Goal: Download file/media

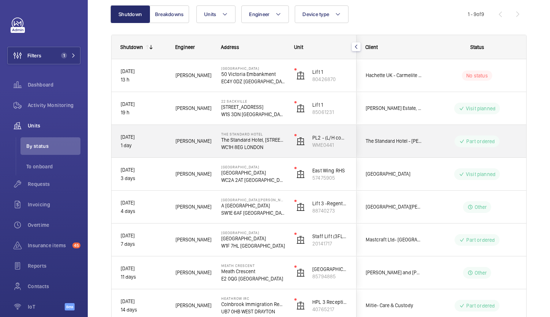
scroll to position [96, 0]
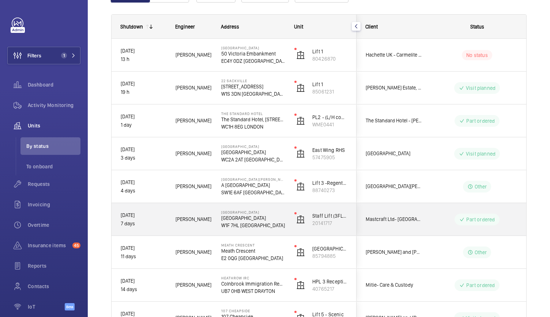
click at [207, 215] on div "[PERSON_NAME]" at bounding box center [189, 219] width 45 height 23
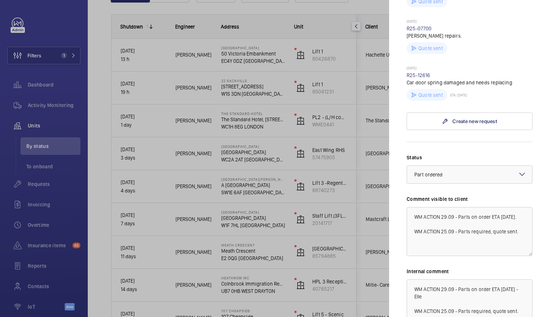
scroll to position [316, 0]
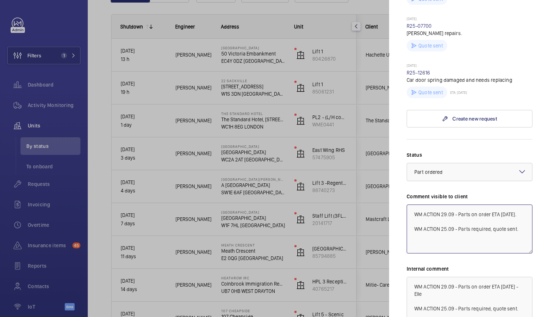
click at [447, 222] on textarea "WM ACTION 29.09 - Parts on order ETA [DATE]. WM ACTION 25.09 - Parts required, …" at bounding box center [470, 229] width 126 height 49
type textarea "WM ACTION 30.09 - Parts on order ETA [DATE]. WM ACTION 25.09 - Parts required, …"
click at [446, 297] on textarea "WM ACTION 29.09 - Parts on order ETA [DATE] - Elle WM ACTION 25.09 - Parts requ…" at bounding box center [470, 301] width 126 height 49
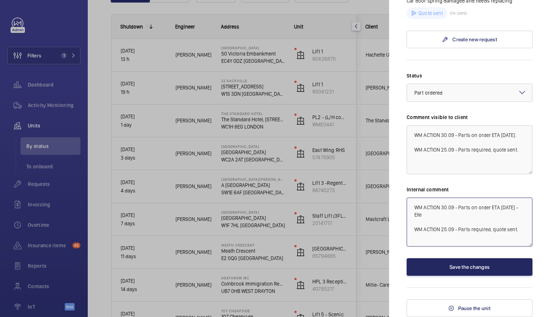
type textarea "WM ACTION 30.09 - Parts on order ETA [DATE] - Elle WM ACTION 25.09 - Parts requ…"
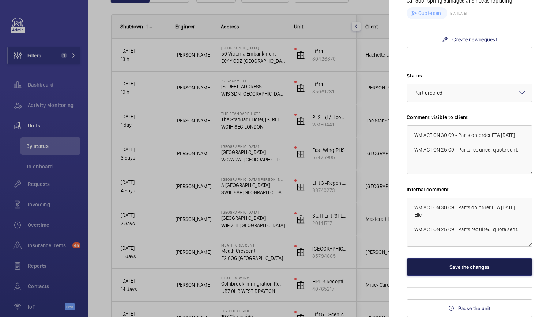
click at [458, 270] on button "Save the changes" at bounding box center [470, 268] width 126 height 18
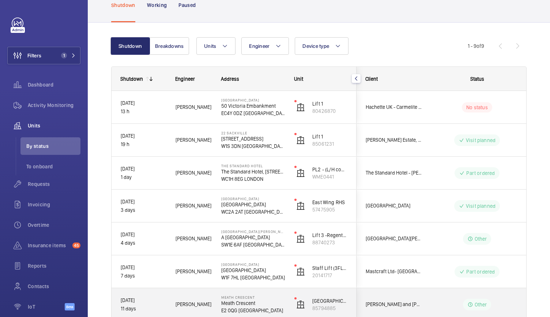
scroll to position [43, 0]
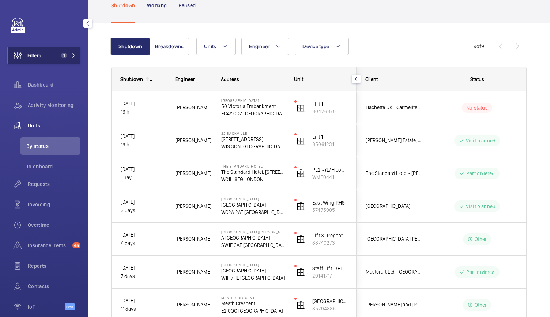
click at [61, 57] on span "1" at bounding box center [64, 56] width 6 height 6
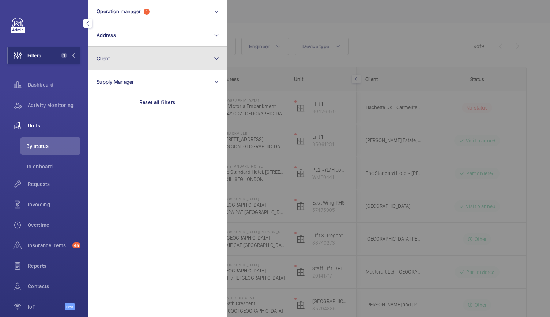
click at [120, 64] on button "Client" at bounding box center [157, 58] width 139 height 23
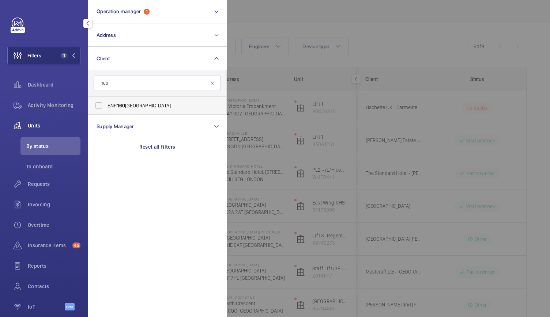
type input "160"
click at [116, 109] on label "BNP [STREET_ADDRESS]" at bounding box center [151, 106] width 127 height 18
click at [106, 109] on input "BNP [STREET_ADDRESS]" at bounding box center [98, 105] width 15 height 15
checkbox input "true"
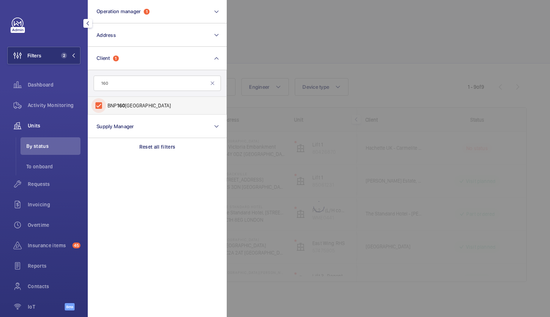
scroll to position [3, 0]
click at [270, 30] on div at bounding box center [502, 158] width 550 height 317
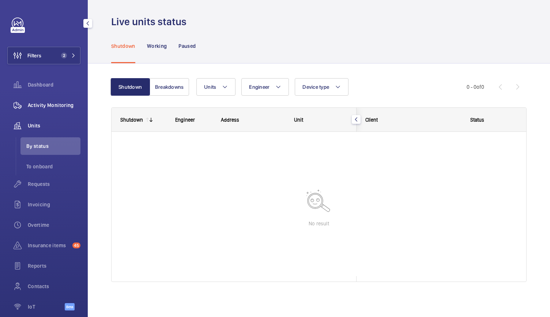
click at [57, 102] on span "Activity Monitoring" at bounding box center [54, 105] width 53 height 7
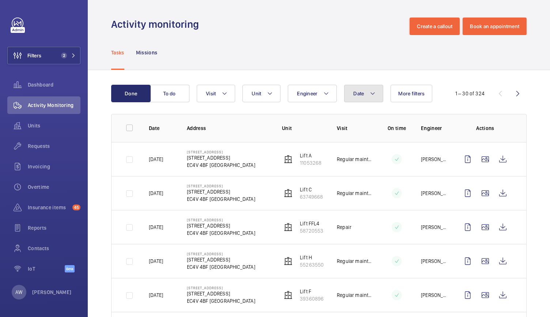
click at [366, 88] on button "Date" at bounding box center [363, 94] width 39 height 18
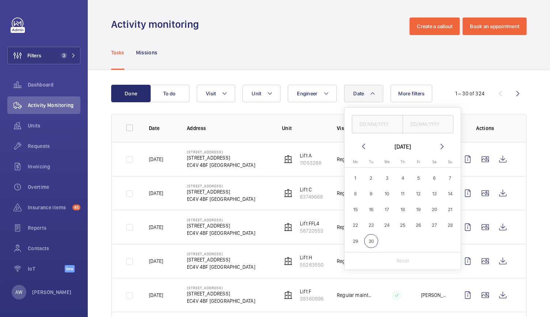
click at [357, 176] on span "1" at bounding box center [355, 178] width 14 height 14
type input "[DATE]"
click at [369, 237] on span "30" at bounding box center [371, 241] width 14 height 14
type input "[DATE]"
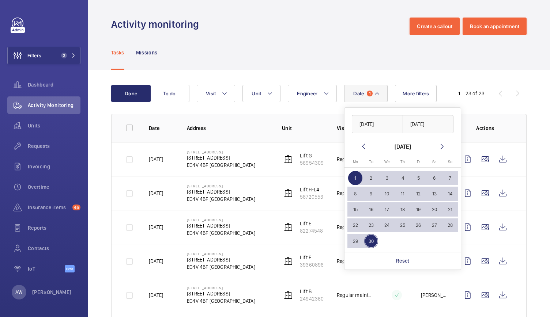
click at [321, 68] on div "Tasks Missions" at bounding box center [319, 52] width 416 height 35
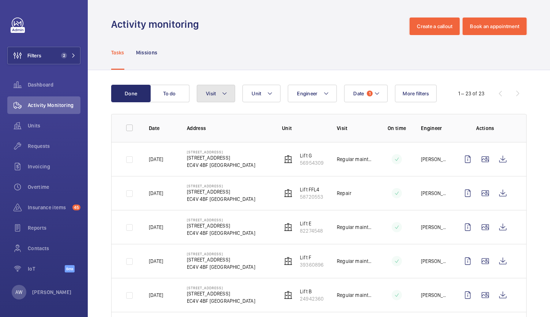
click at [222, 100] on button "Visit" at bounding box center [216, 94] width 38 height 18
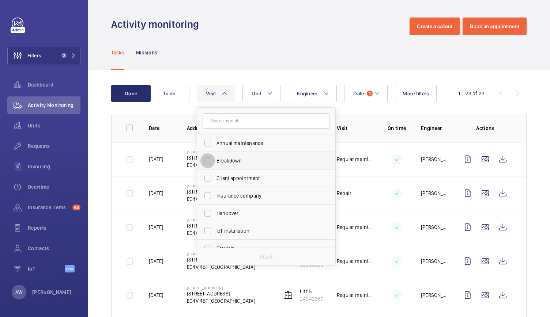
click at [215, 156] on input "Breakdown" at bounding box center [207, 161] width 15 height 15
checkbox input "true"
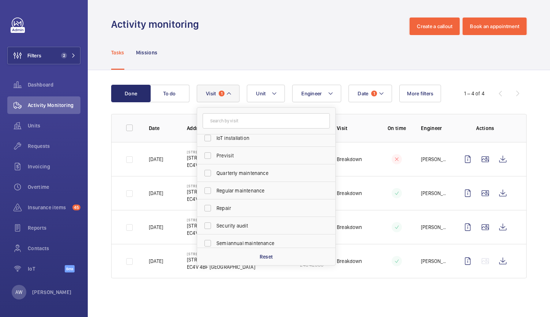
scroll to position [115, 0]
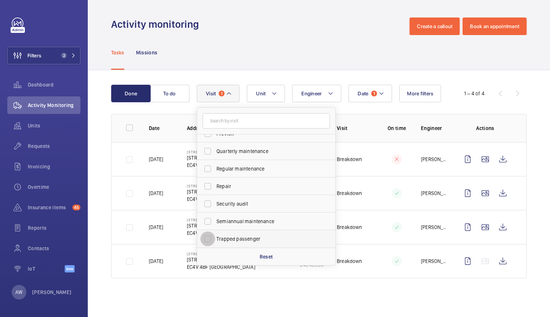
click at [212, 238] on input "Trapped passenger" at bounding box center [207, 239] width 15 height 15
checkbox input "true"
click at [227, 42] on div "Tasks Missions" at bounding box center [319, 52] width 416 height 35
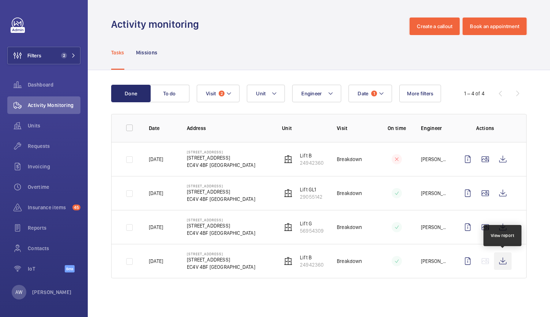
click at [502, 265] on wm-front-icon-button at bounding box center [503, 262] width 18 height 18
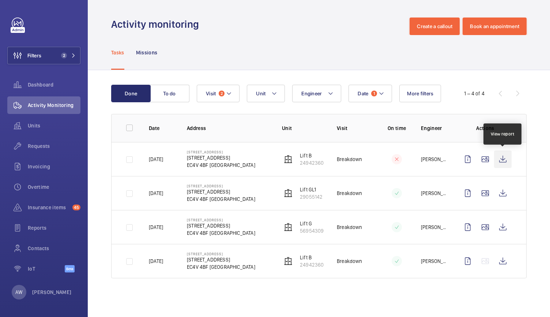
click at [505, 159] on wm-front-icon-button at bounding box center [503, 160] width 18 height 18
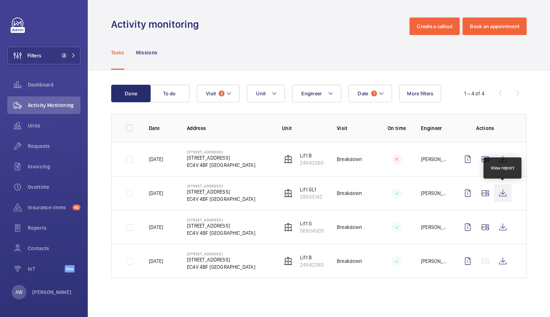
click at [501, 192] on wm-front-icon-button at bounding box center [503, 194] width 18 height 18
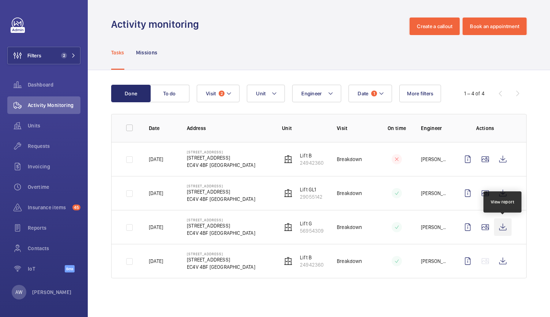
click at [505, 226] on wm-front-icon-button at bounding box center [503, 228] width 18 height 18
click at [368, 91] on button "Date 1" at bounding box center [371, 94] width 44 height 18
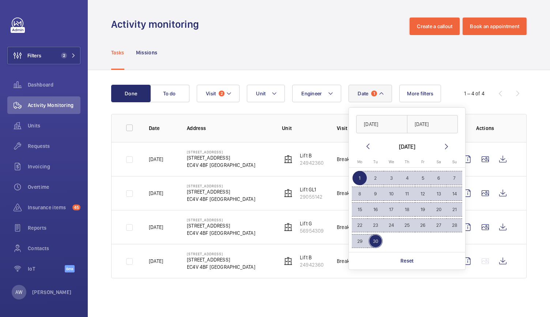
click at [363, 173] on span "1" at bounding box center [360, 178] width 14 height 14
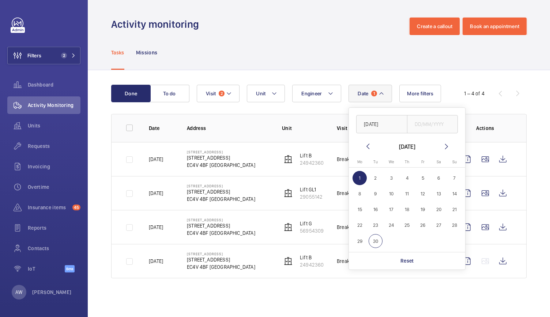
click at [367, 141] on div "[DATE] [DATE] [DATE] Mo [DATE] Tu [DATE] We [DATE] Th [DATE] Fr [DATE] Sa [DATE…" at bounding box center [407, 189] width 116 height 162
click at [365, 145] on mat-icon at bounding box center [368, 146] width 9 height 9
click at [419, 176] on span "1" at bounding box center [423, 178] width 14 height 14
type input "[DATE]"
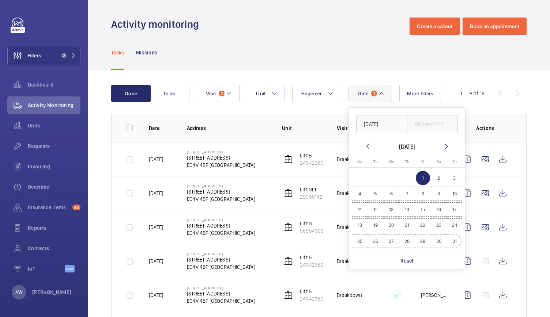
click at [456, 244] on span "31" at bounding box center [454, 241] width 14 height 14
type input "[DATE]"
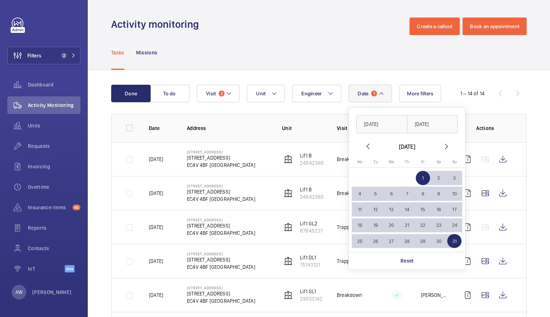
click at [342, 63] on div "Tasks Missions" at bounding box center [319, 52] width 416 height 35
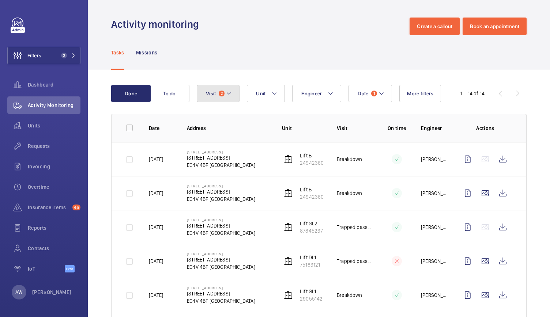
click at [231, 95] on mat-icon at bounding box center [229, 93] width 6 height 9
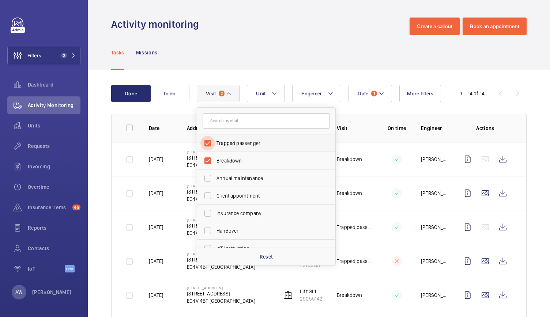
click at [210, 143] on input "Trapped passenger" at bounding box center [207, 143] width 15 height 15
checkbox input "false"
click at [231, 65] on div "Tasks Missions" at bounding box center [319, 52] width 416 height 35
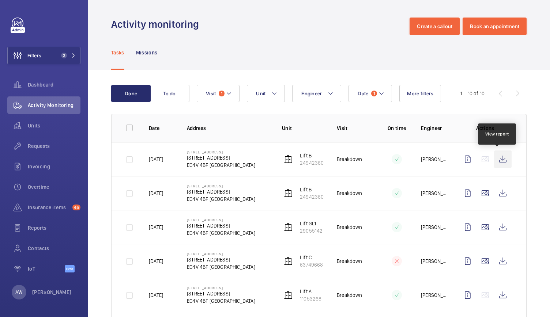
click at [498, 158] on wm-front-icon-button at bounding box center [503, 160] width 18 height 18
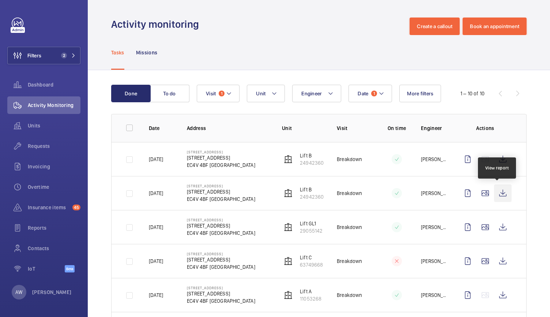
click at [503, 194] on wm-front-icon-button at bounding box center [503, 194] width 18 height 18
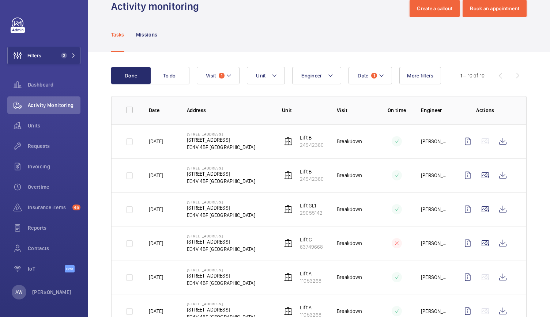
scroll to position [38, 0]
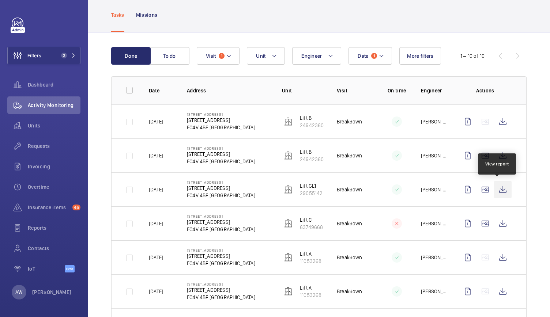
click at [499, 190] on wm-front-icon-button at bounding box center [503, 190] width 18 height 18
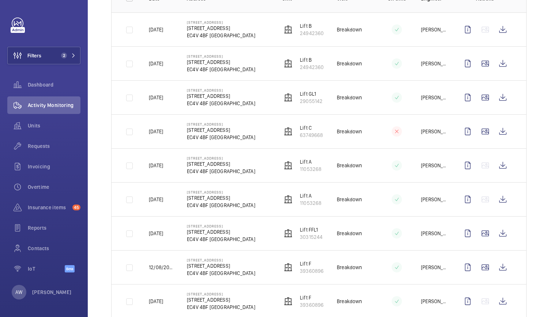
scroll to position [130, 0]
